Goal: Task Accomplishment & Management: Manage account settings

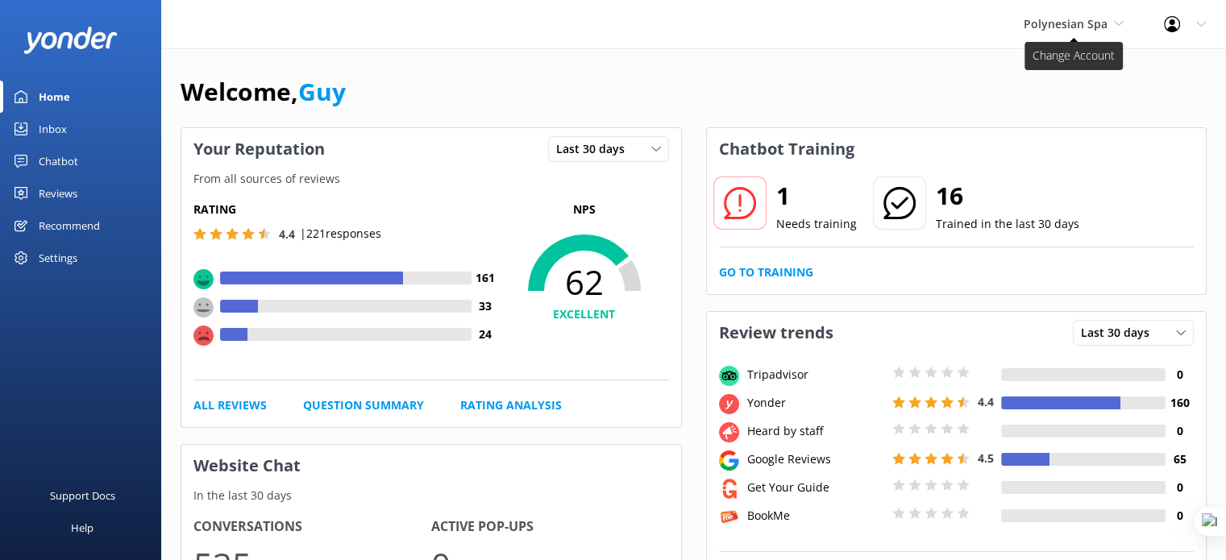
click at [1091, 23] on span "Polynesian Spa" at bounding box center [1066, 23] width 84 height 15
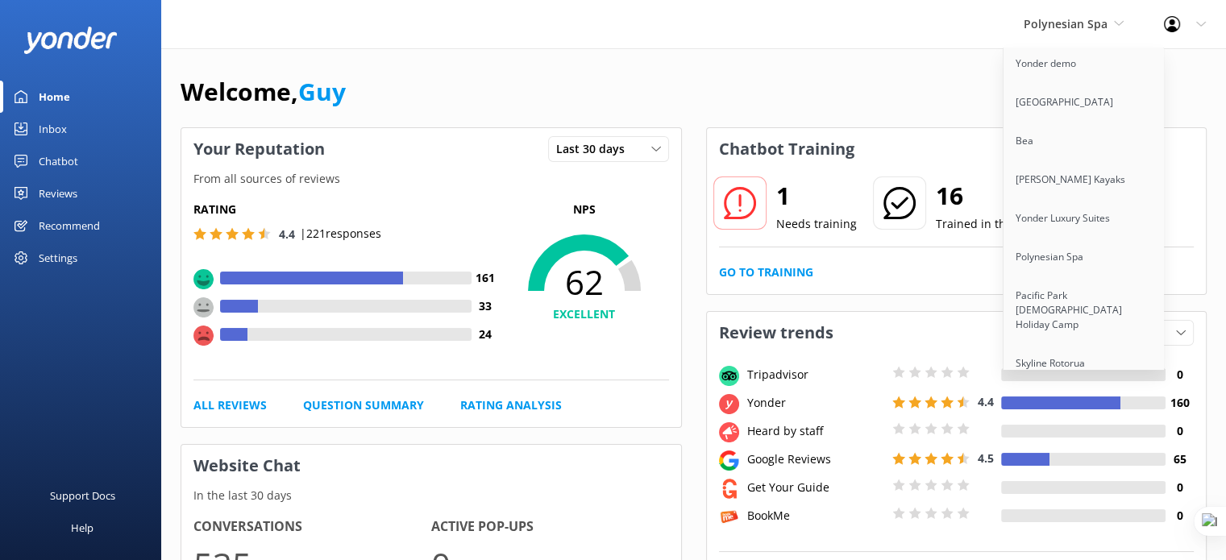
scroll to position [9347, 0]
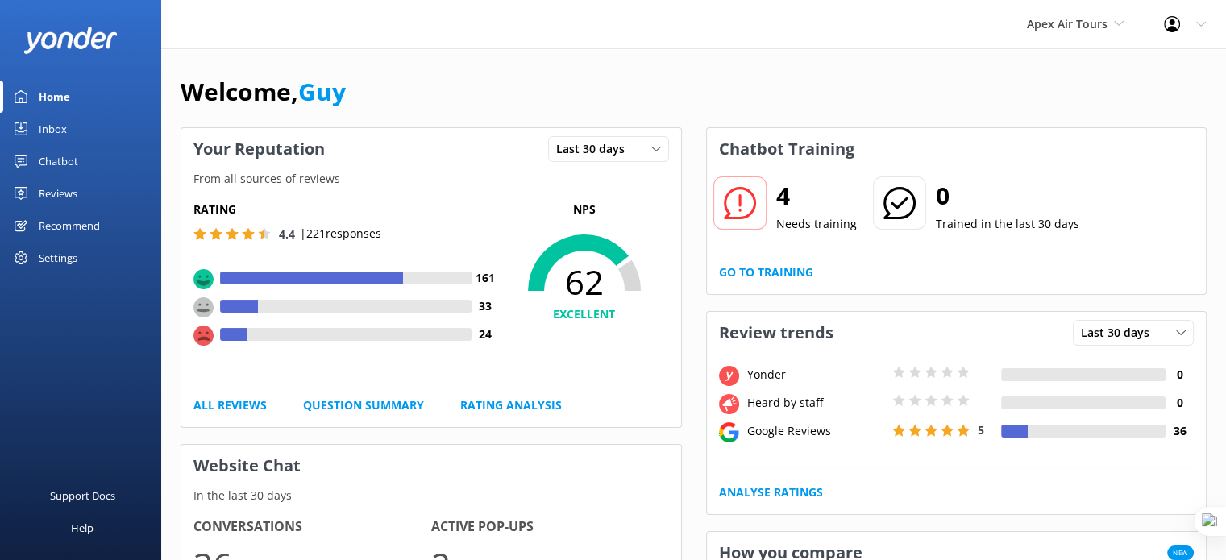
click at [60, 193] on div "Reviews" at bounding box center [58, 193] width 39 height 32
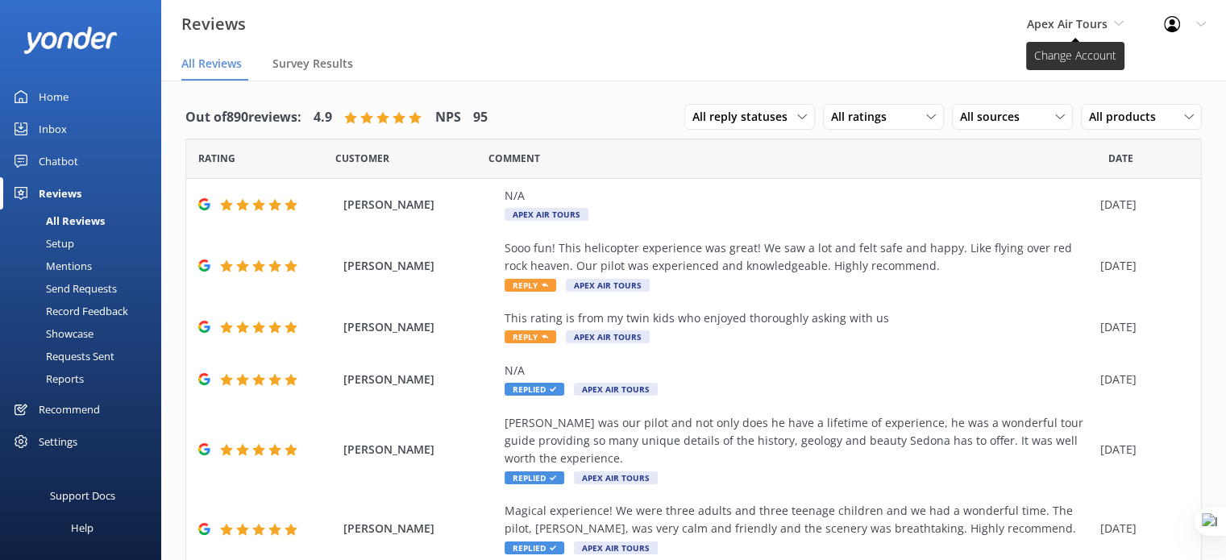
click at [1055, 18] on span "Apex Air Tours" at bounding box center [1067, 23] width 81 height 15
click at [1058, 26] on span "Apex Air Tours" at bounding box center [1067, 23] width 81 height 15
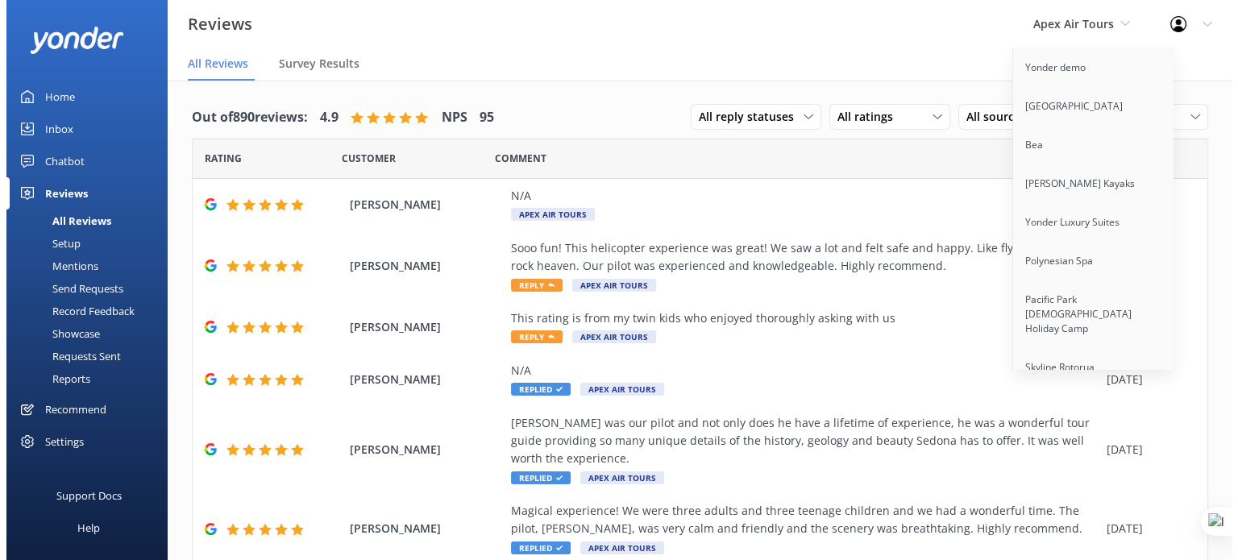
scroll to position [7538, 0]
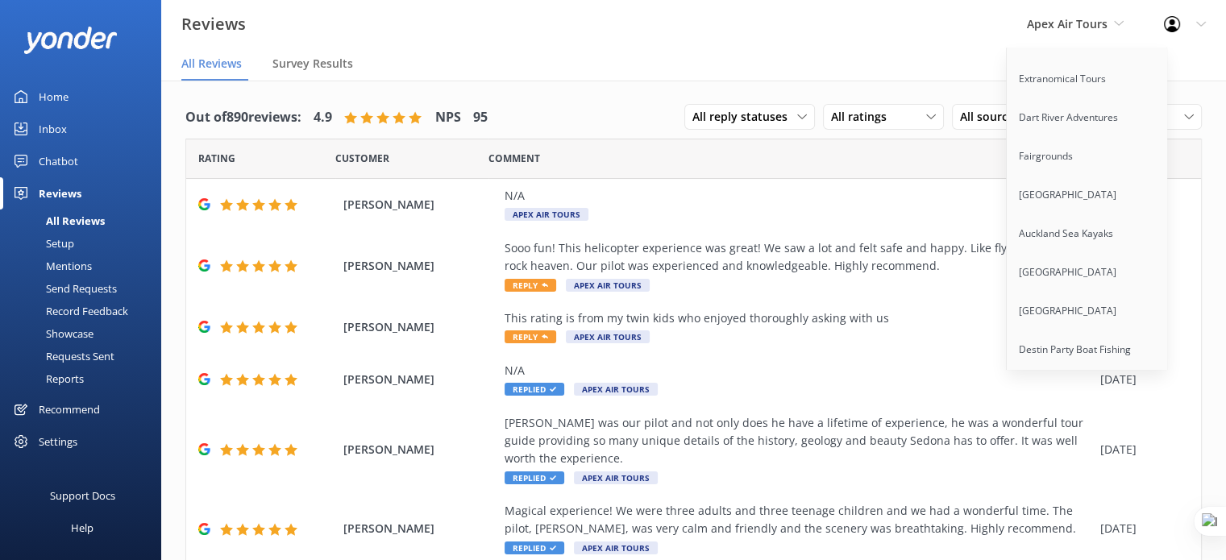
click at [1093, 408] on link "The Pearl [GEOGRAPHIC_DATA]" at bounding box center [1087, 434] width 161 height 53
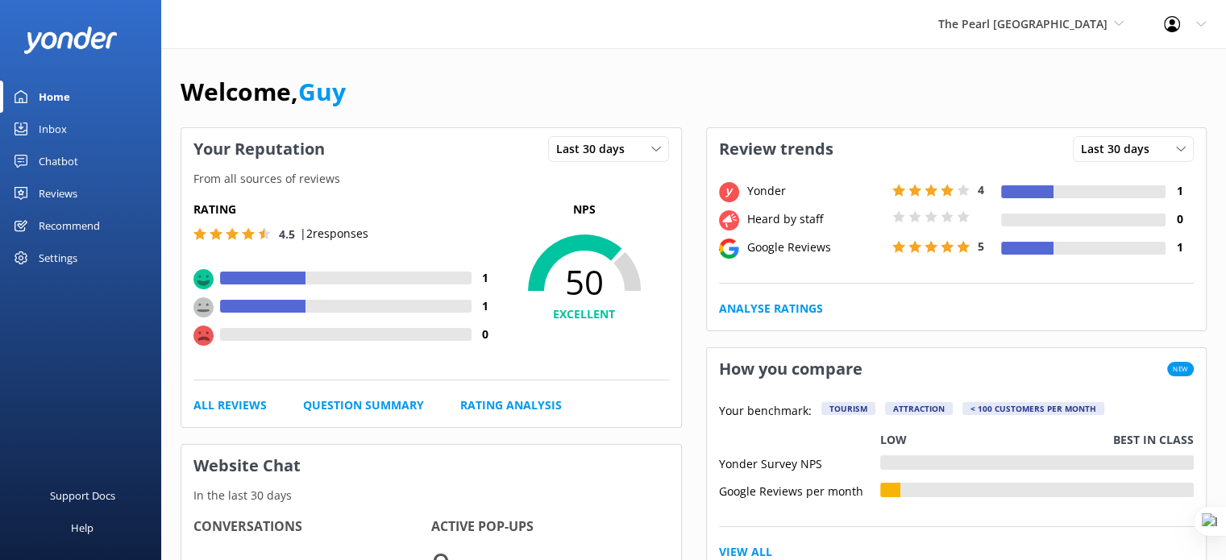
click at [55, 193] on div "Reviews" at bounding box center [58, 193] width 39 height 32
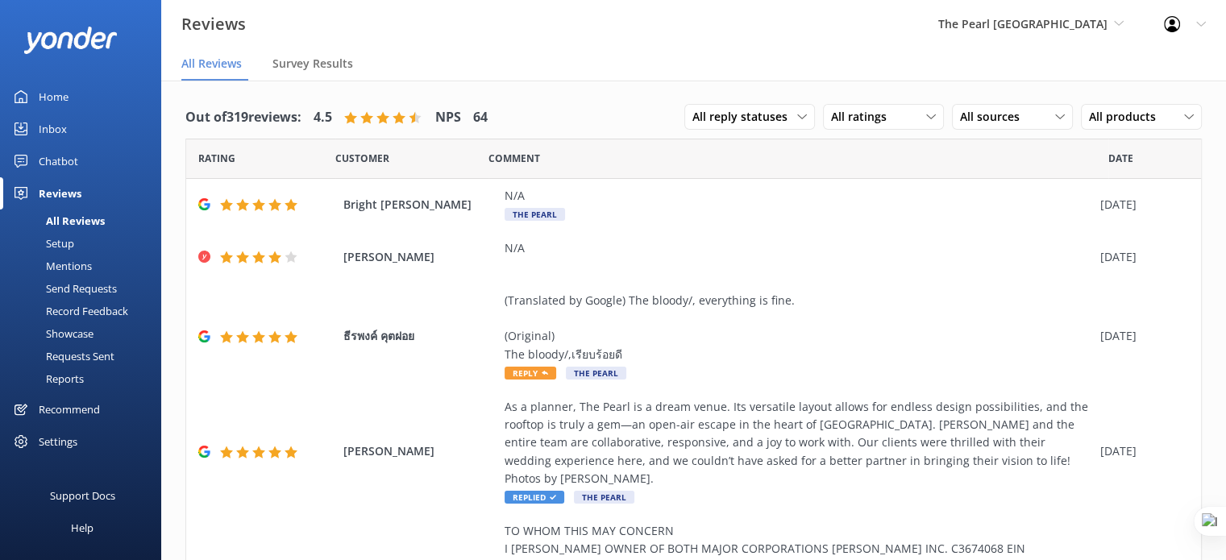
click at [81, 359] on div "Requests Sent" at bounding box center [62, 356] width 105 height 23
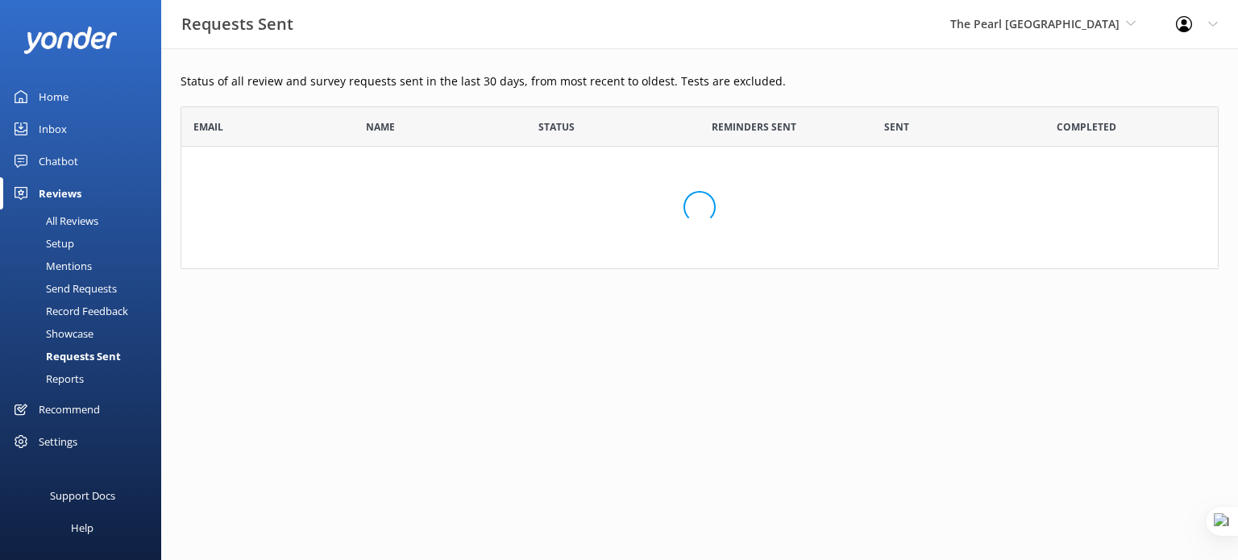
scroll to position [231, 1025]
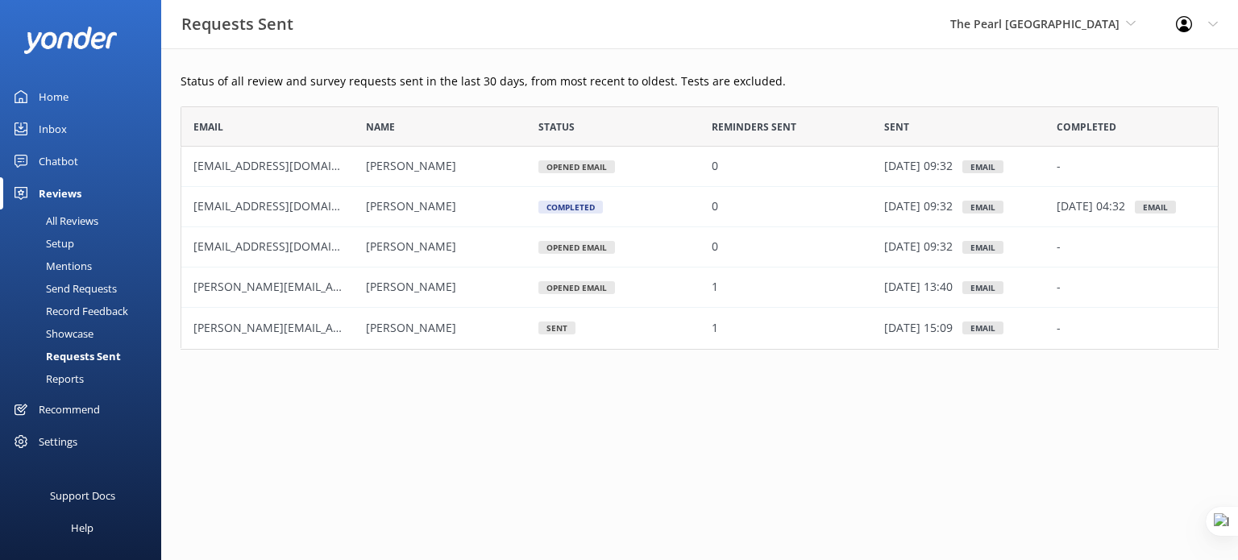
click at [80, 245] on link "Setup" at bounding box center [86, 243] width 152 height 23
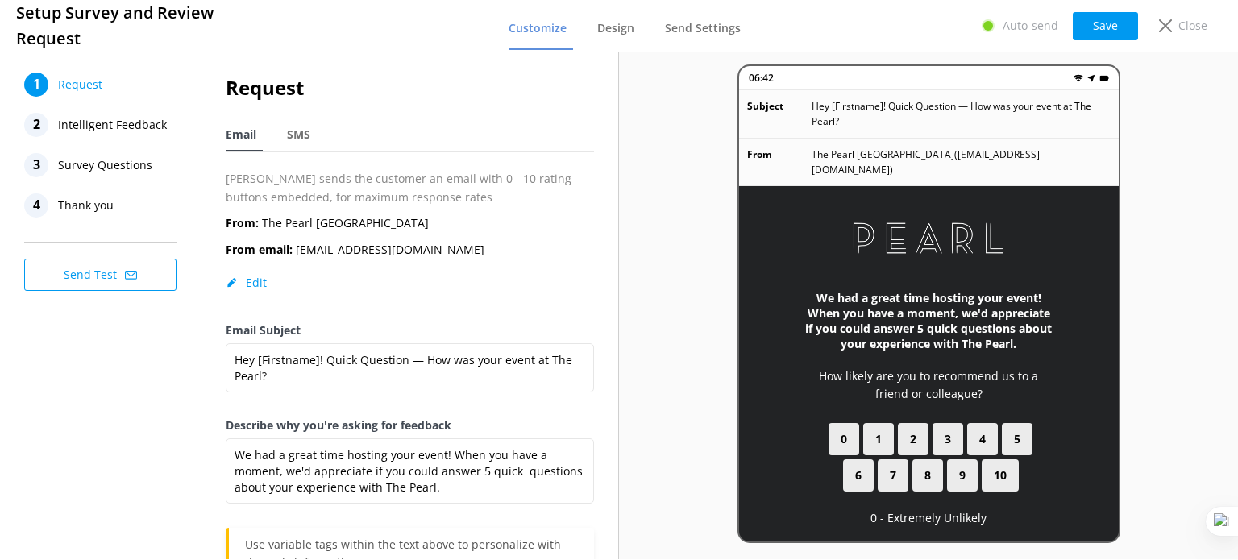
click at [83, 210] on span "Thank you" at bounding box center [86, 205] width 56 height 24
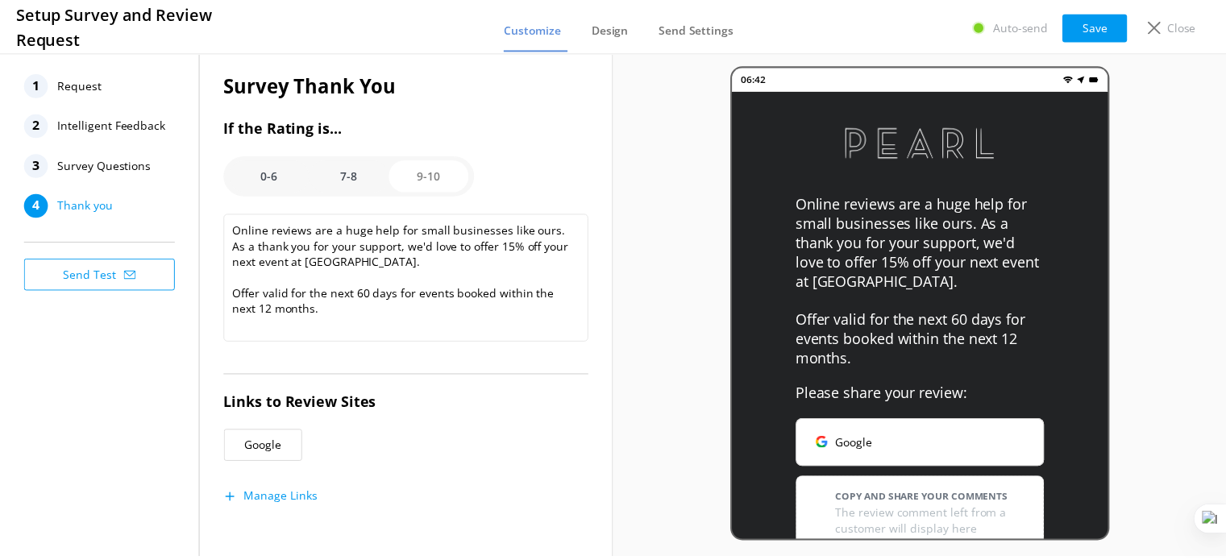
scroll to position [5, 0]
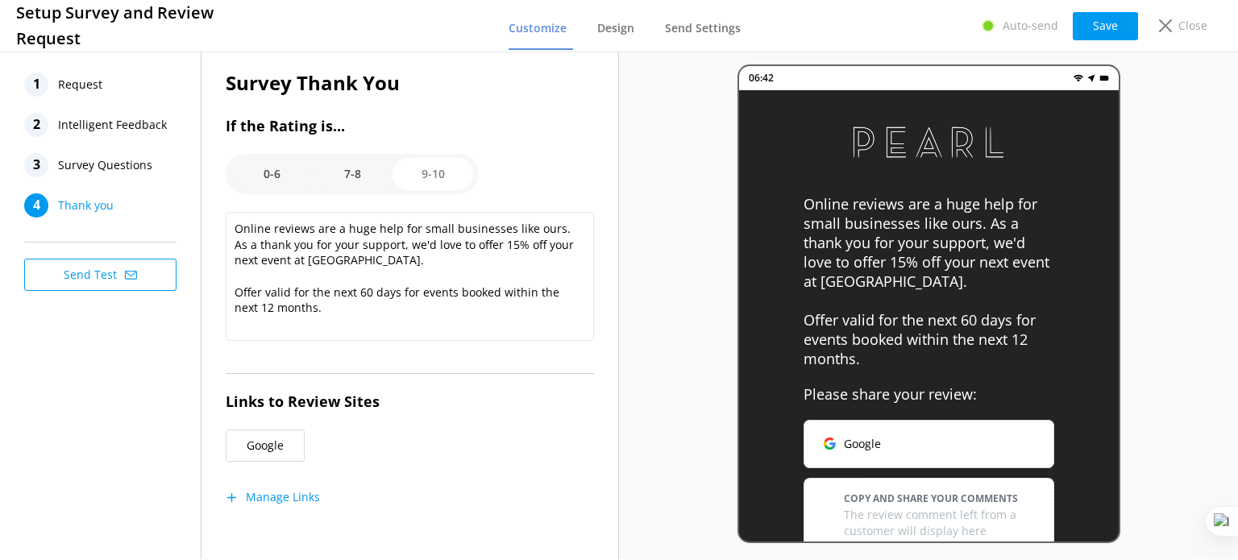
click at [123, 169] on span "Survey Questions" at bounding box center [105, 165] width 94 height 24
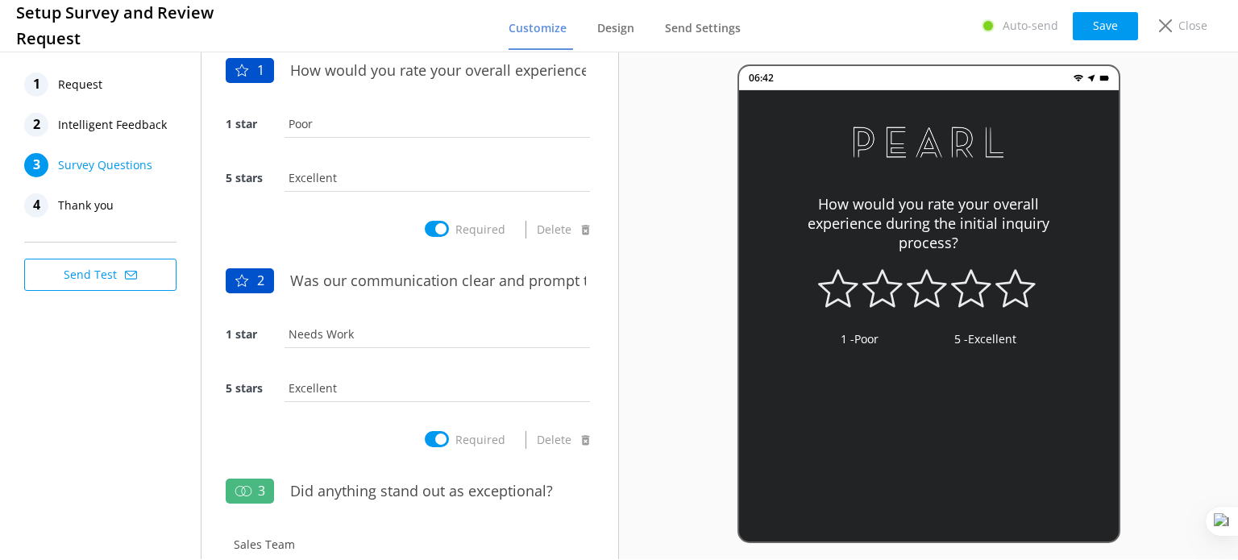
click at [123, 126] on span "Intelligent Feedback" at bounding box center [112, 125] width 109 height 24
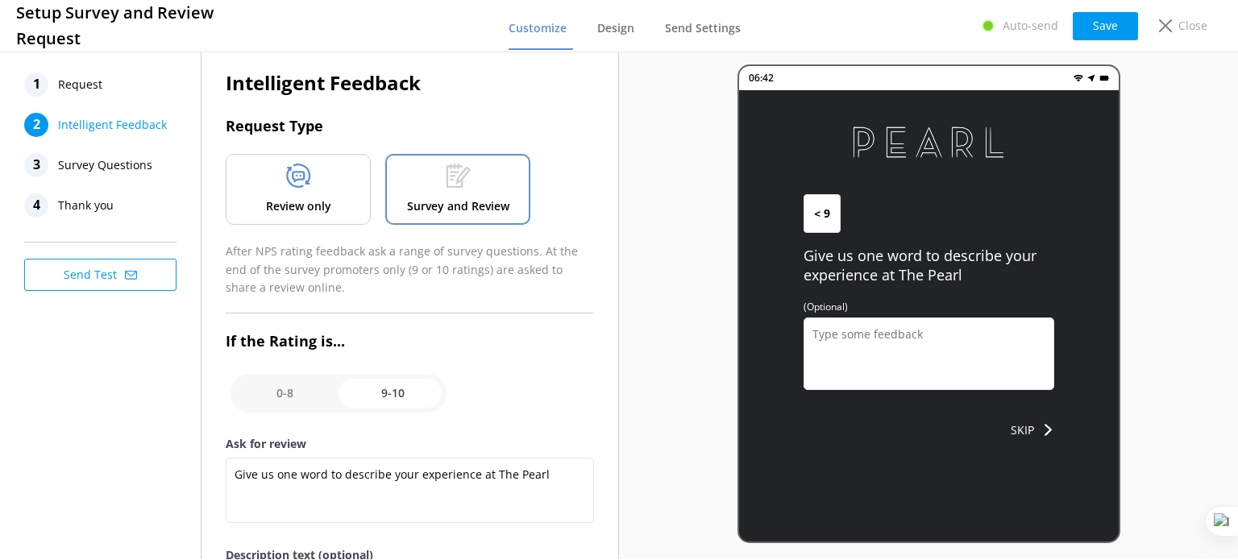
click at [76, 85] on span "Request" at bounding box center [80, 85] width 44 height 24
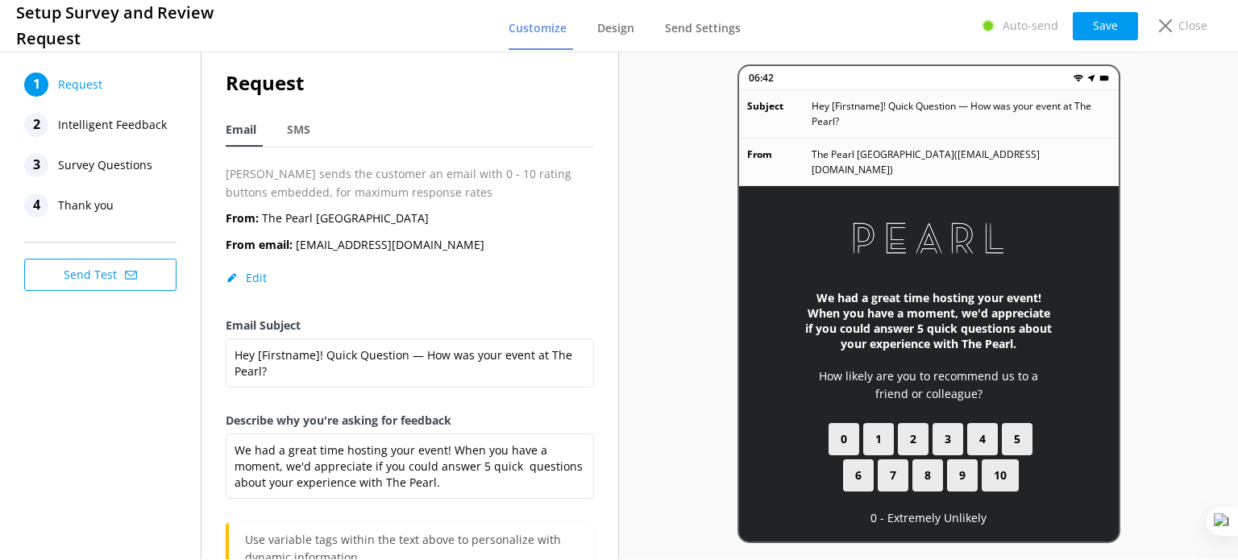
click at [87, 206] on span "Thank you" at bounding box center [86, 205] width 56 height 24
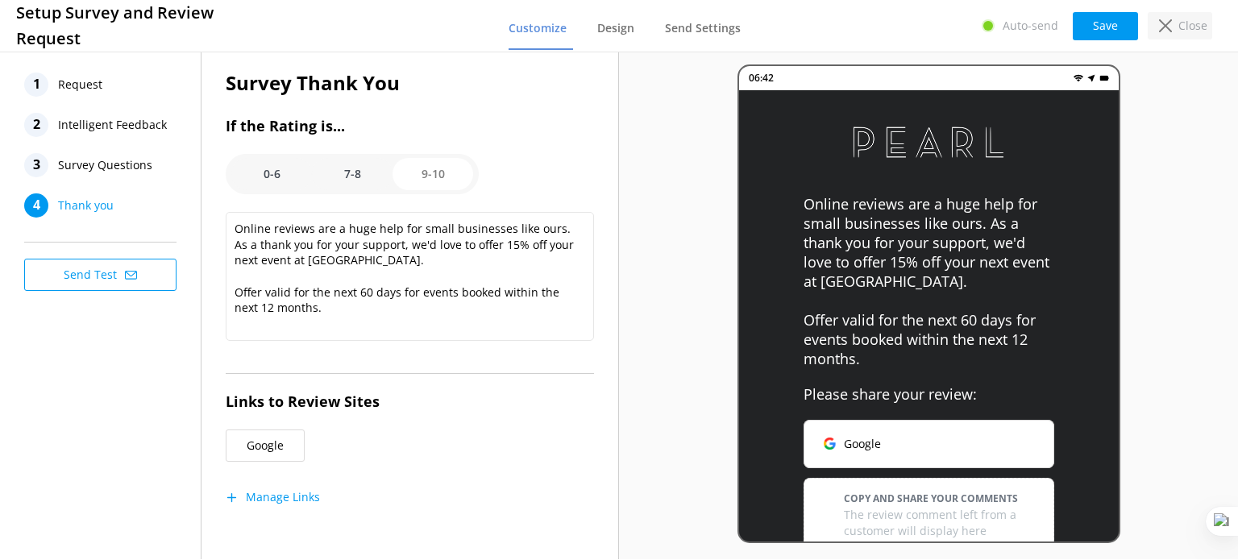
click at [1207, 30] on p "Close" at bounding box center [1192, 26] width 29 height 18
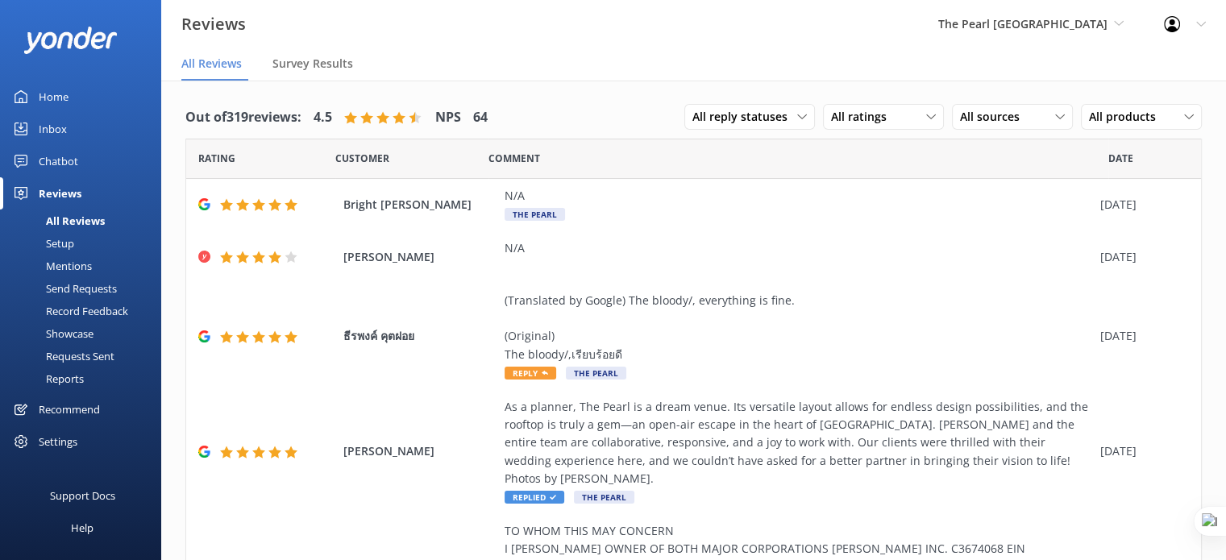
click at [55, 104] on div "Home" at bounding box center [54, 97] width 30 height 32
